Goal: Information Seeking & Learning: Learn about a topic

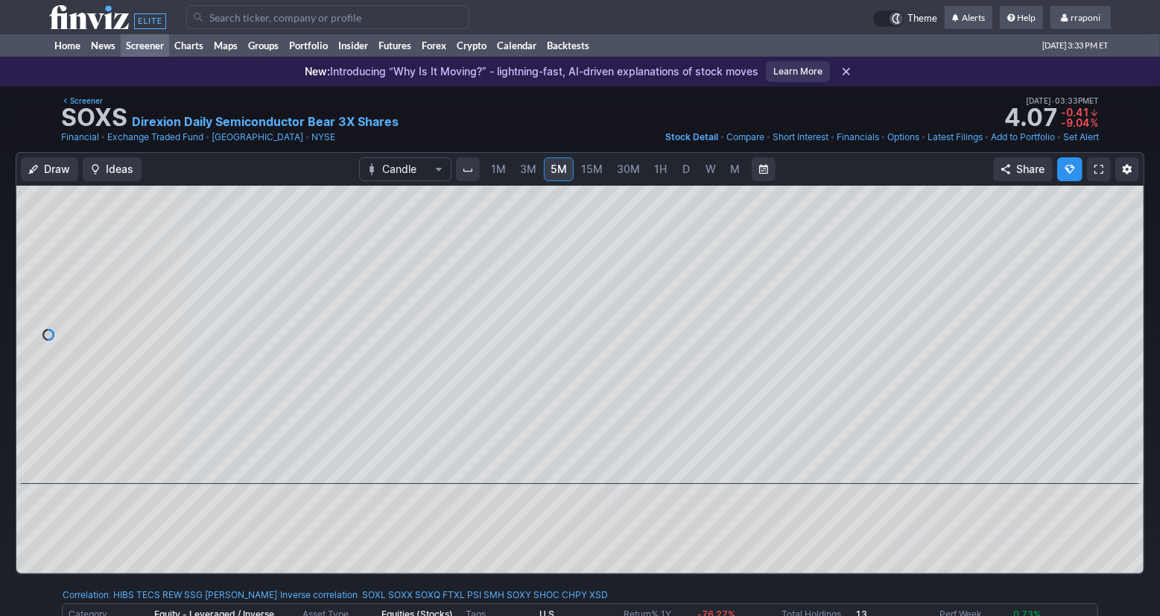
click at [150, 52] on link "Screener" at bounding box center [145, 45] width 48 height 22
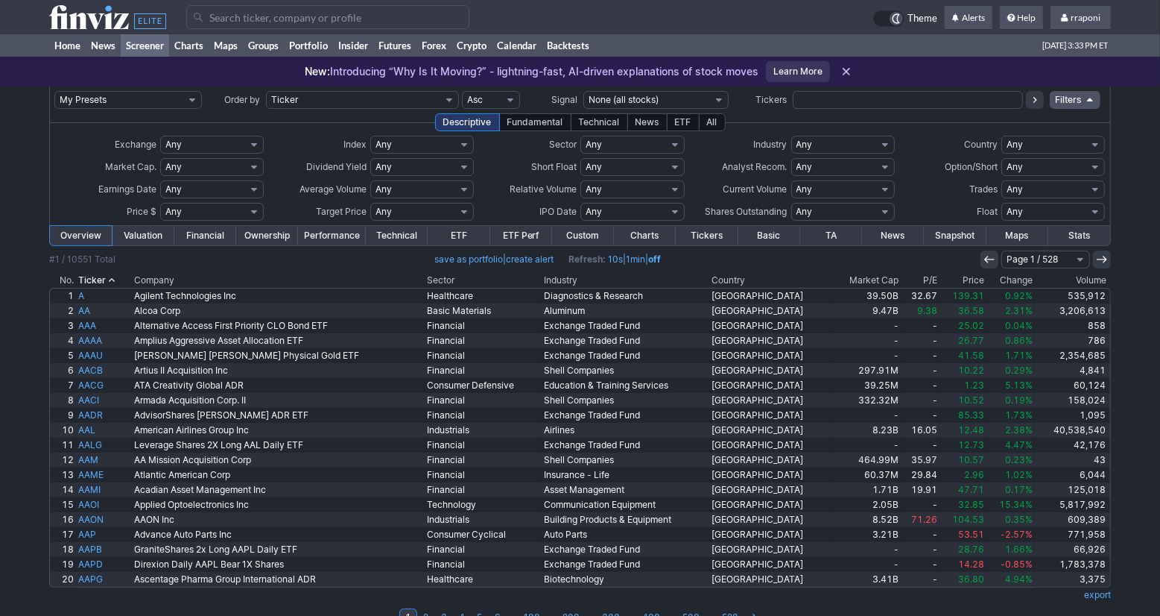
click at [805, 104] on input "text" at bounding box center [908, 100] width 230 height 18
type input "biti"
click at [1031, 104] on icon at bounding box center [1035, 100] width 12 height 12
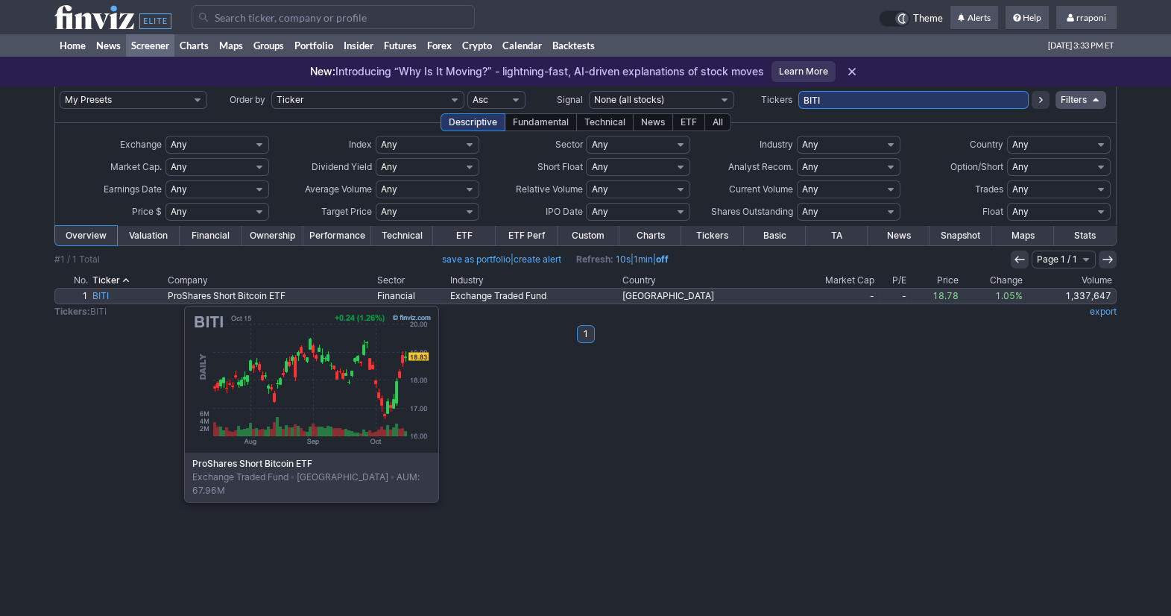
click at [110, 298] on link "BITI" at bounding box center [127, 295] width 75 height 15
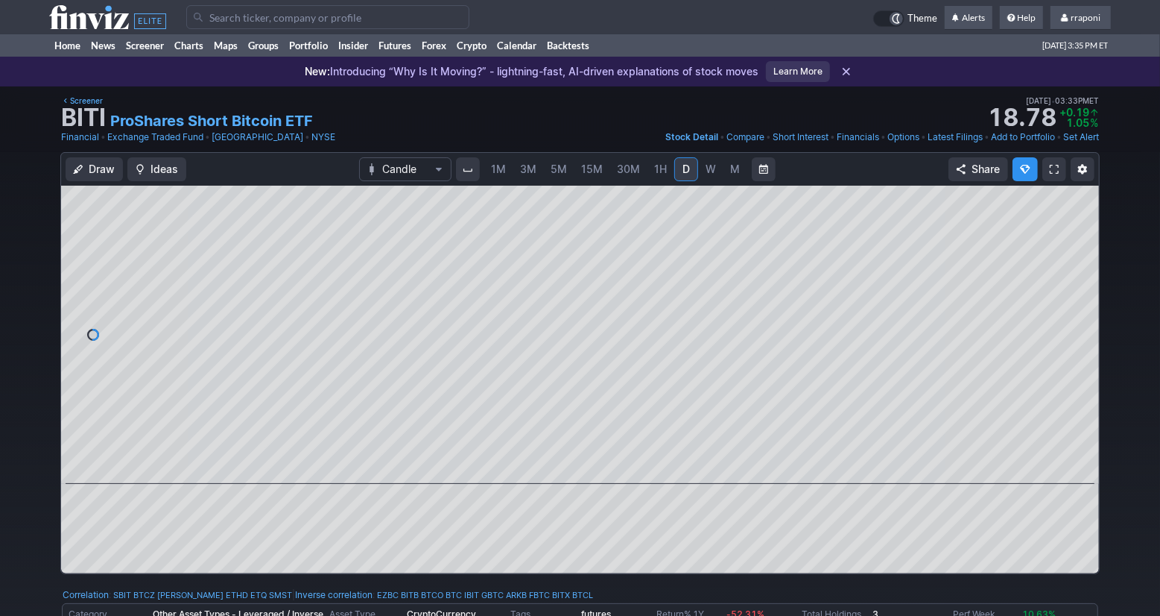
click at [721, 170] on div "1M 3M 5M 15M 30M 1H D W M" at bounding box center [616, 169] width 266 height 27
click at [716, 174] on link "W" at bounding box center [711, 169] width 24 height 24
click at [725, 175] on link "M" at bounding box center [736, 169] width 24 height 24
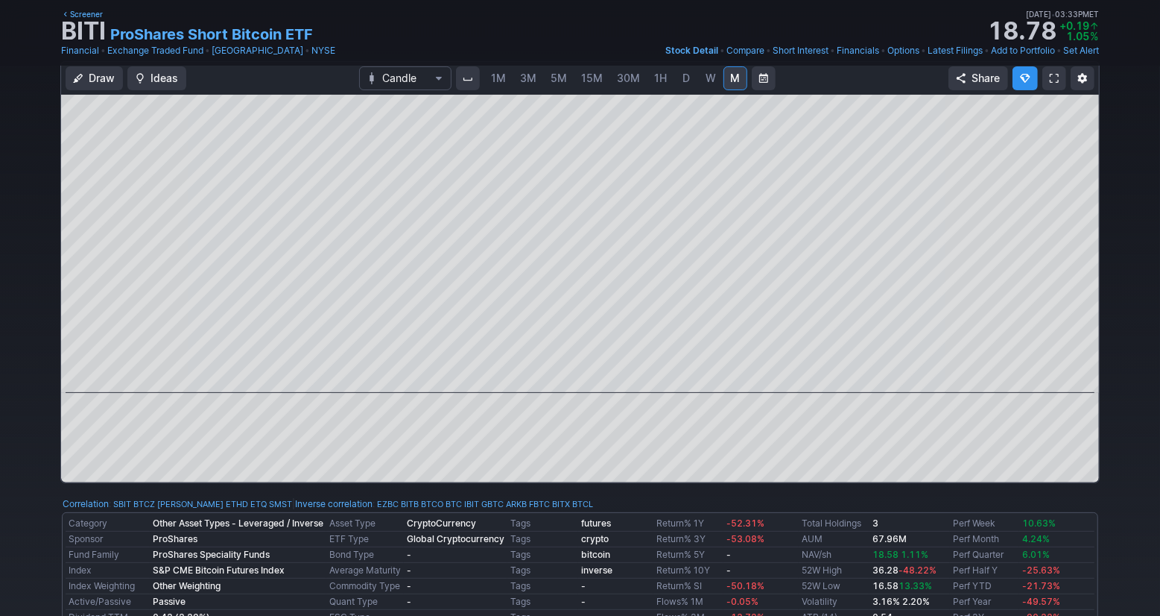
scroll to position [35, 0]
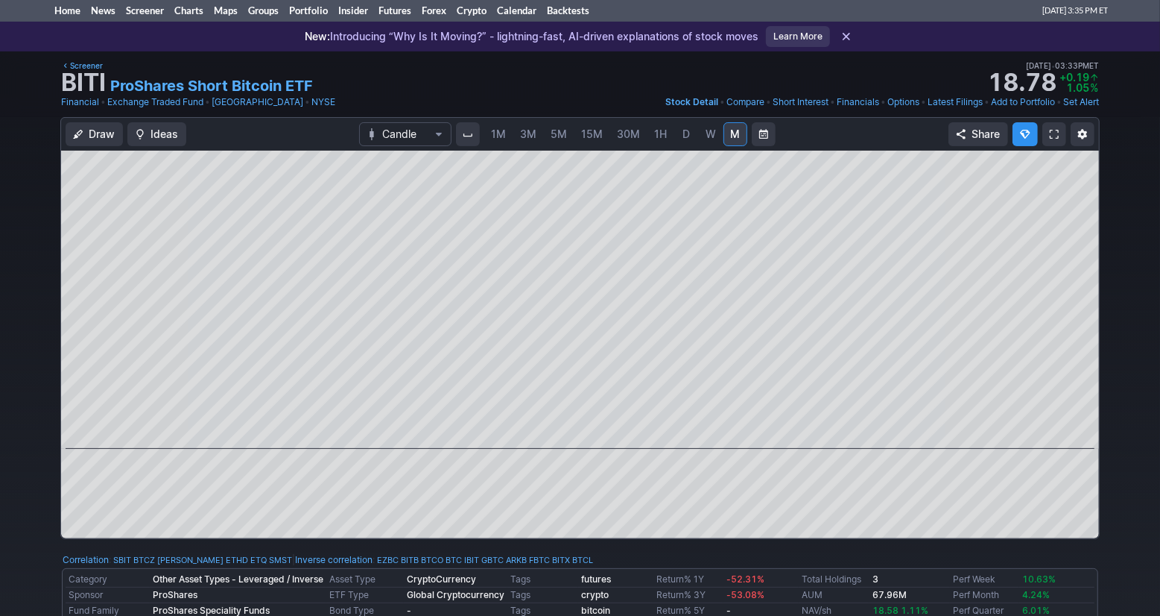
click at [557, 138] on span "5M" at bounding box center [559, 133] width 16 height 13
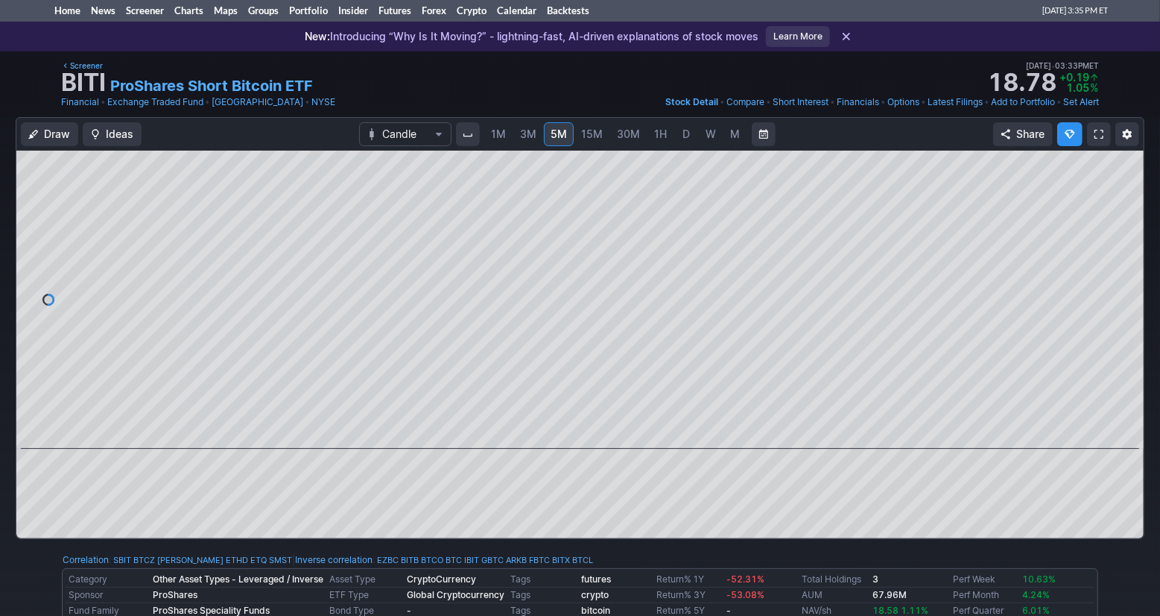
click at [581, 137] on span "15M" at bounding box center [592, 133] width 22 height 13
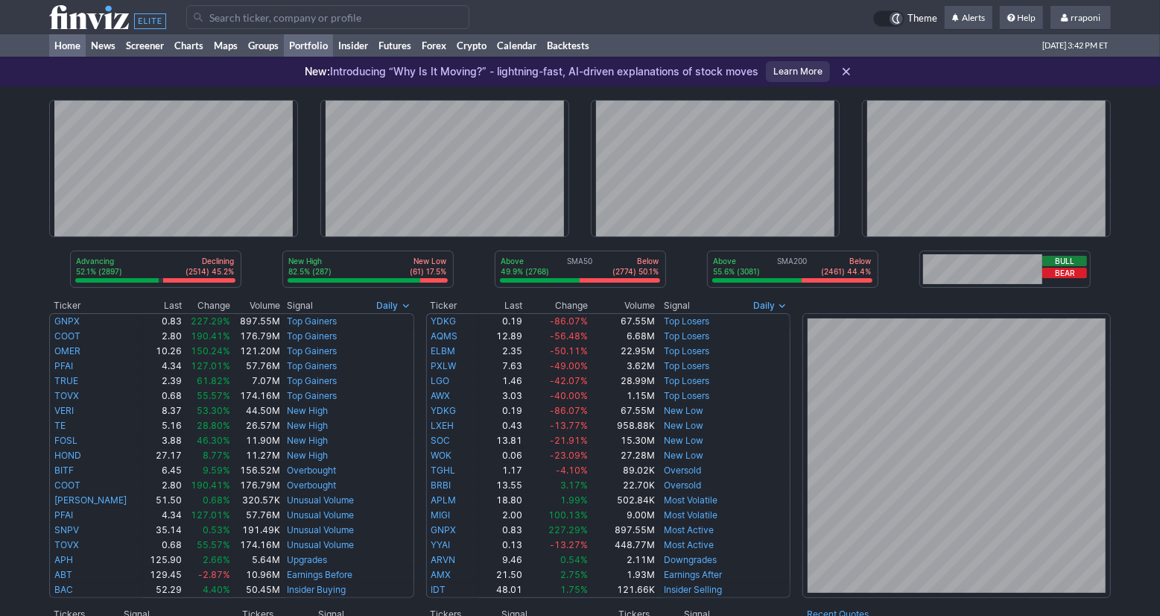
click at [308, 54] on link "Portfolio" at bounding box center [308, 45] width 49 height 22
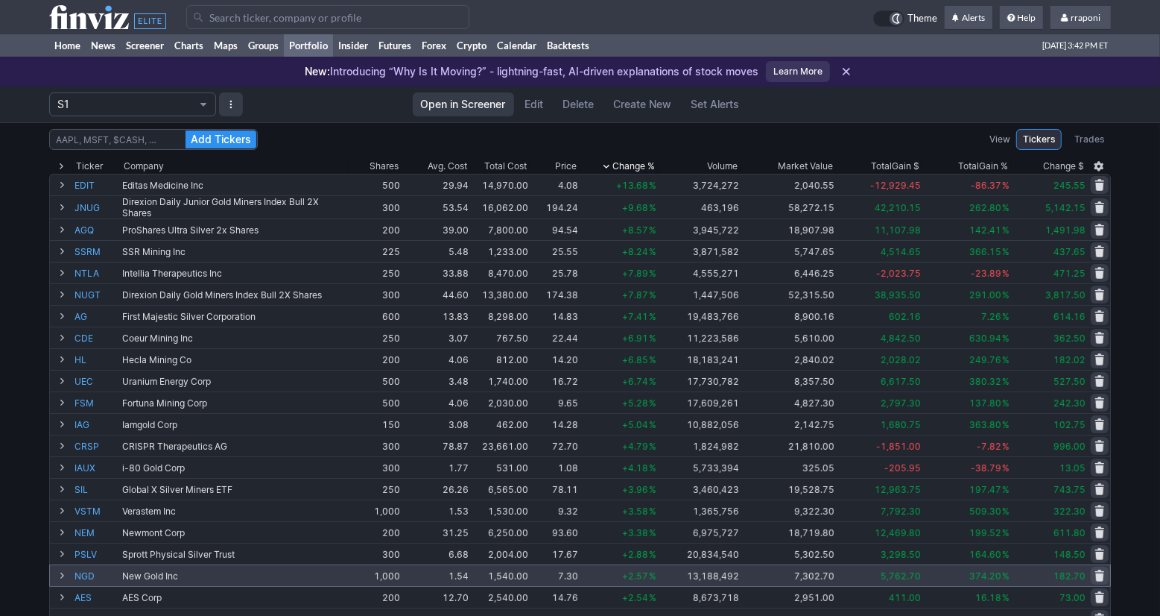
scroll to position [219, 0]
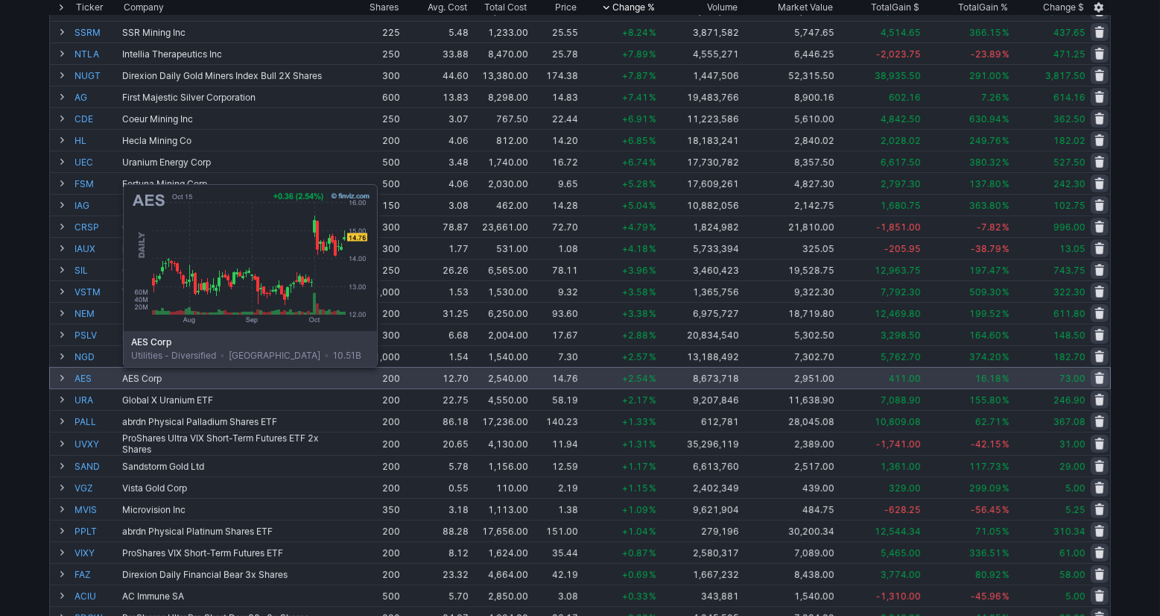
click at [86, 378] on link "AES" at bounding box center [97, 377] width 45 height 21
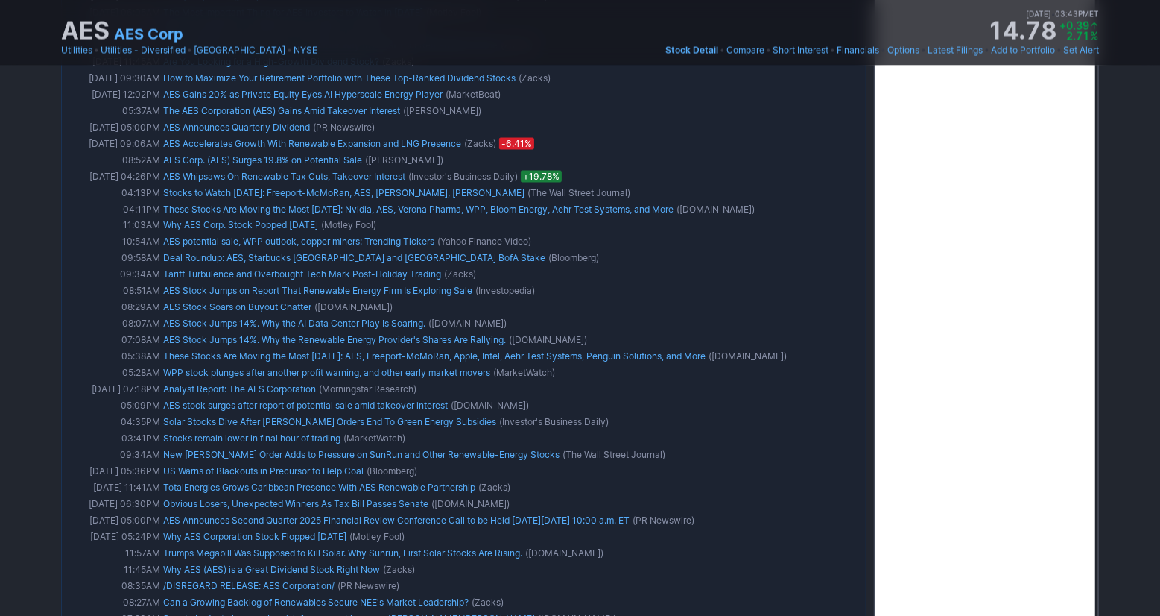
scroll to position [1944, 0]
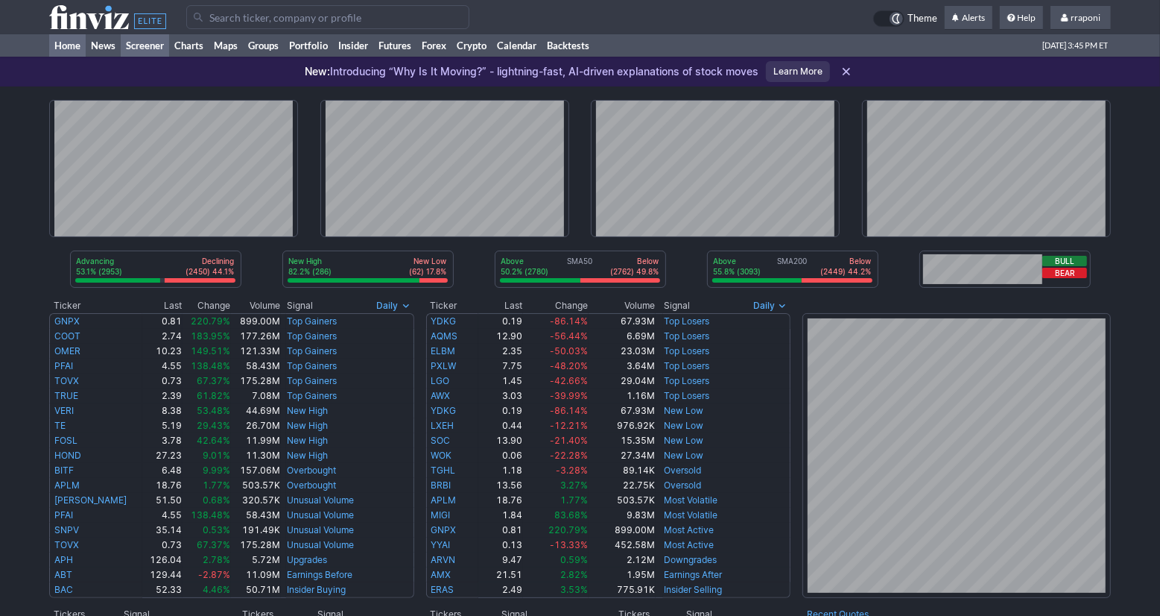
click at [163, 51] on link "Screener" at bounding box center [145, 45] width 48 height 22
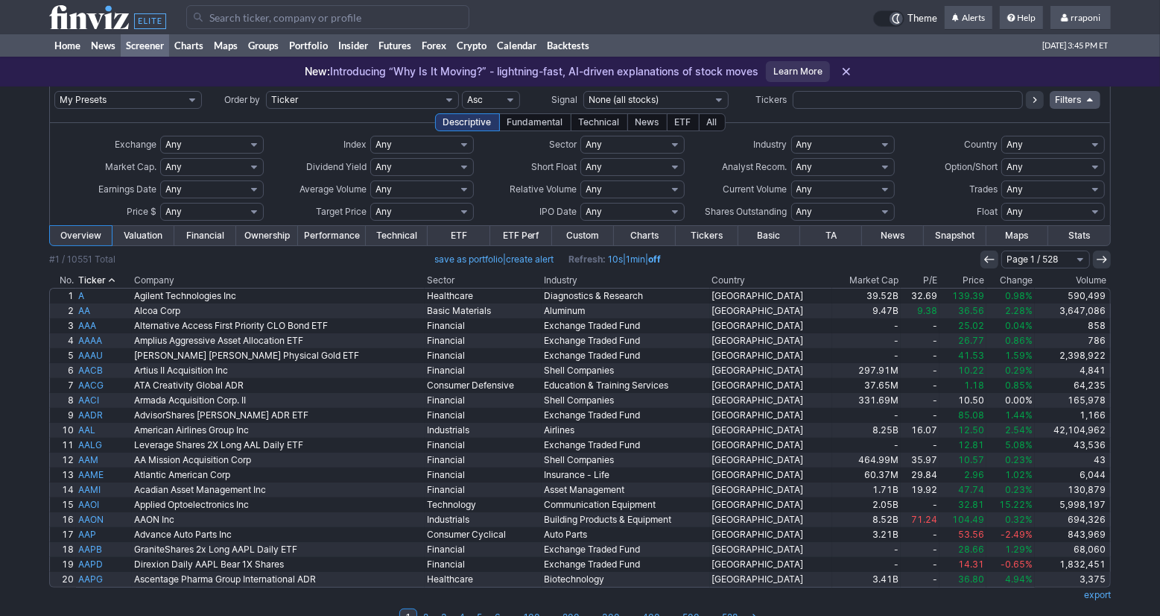
click at [823, 100] on input "text" at bounding box center [908, 100] width 230 height 18
type input "mrk"
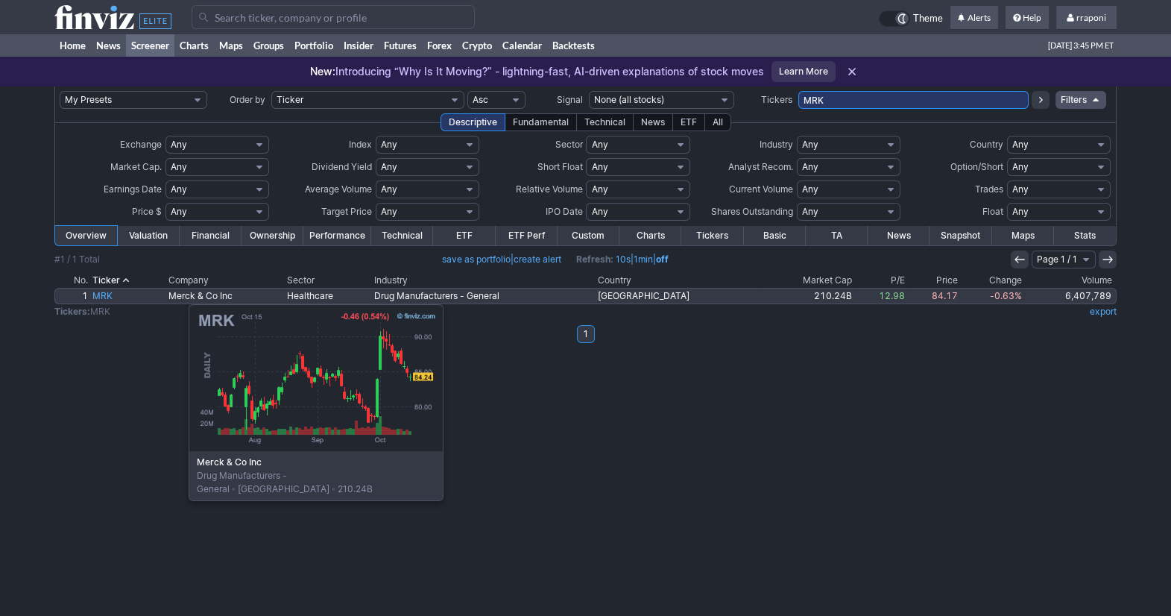
click at [114, 297] on link "MRK" at bounding box center [128, 295] width 76 height 15
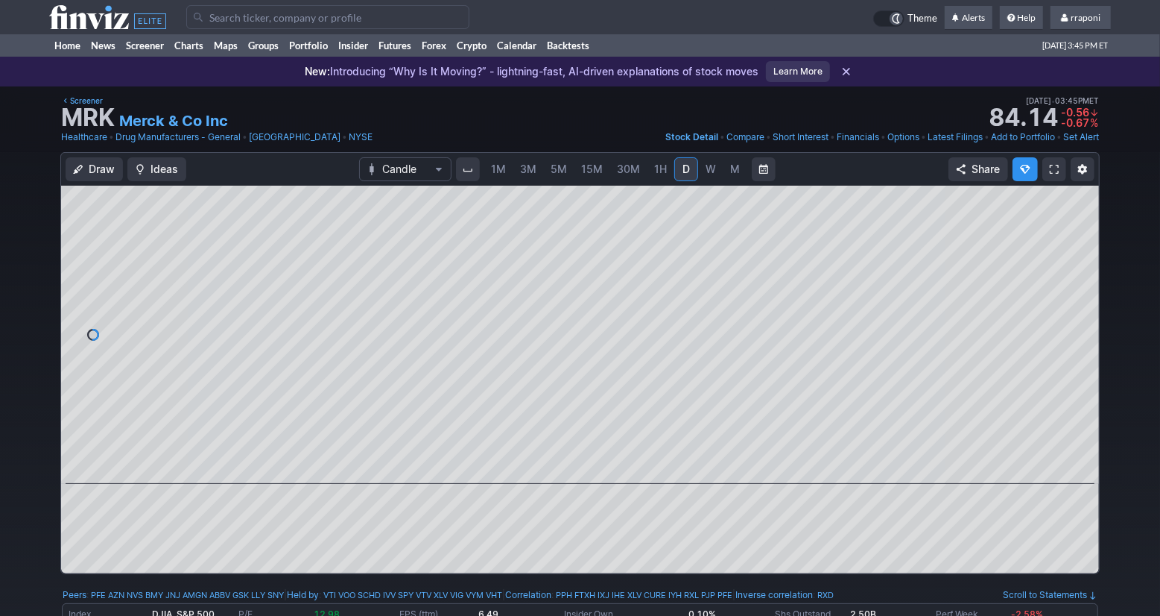
click at [715, 166] on link "W" at bounding box center [711, 169] width 24 height 24
click at [727, 171] on link "M" at bounding box center [736, 169] width 24 height 24
click at [322, 45] on link "Portfolio" at bounding box center [308, 45] width 49 height 22
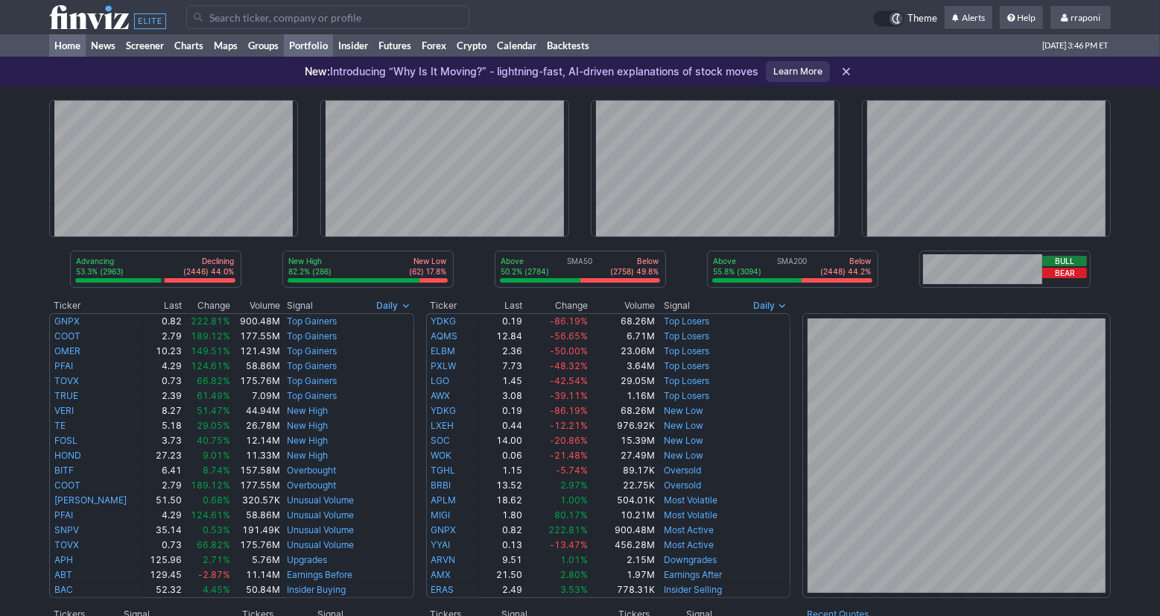
click at [330, 48] on link "Portfolio" at bounding box center [308, 45] width 49 height 22
